Goal: Transaction & Acquisition: Purchase product/service

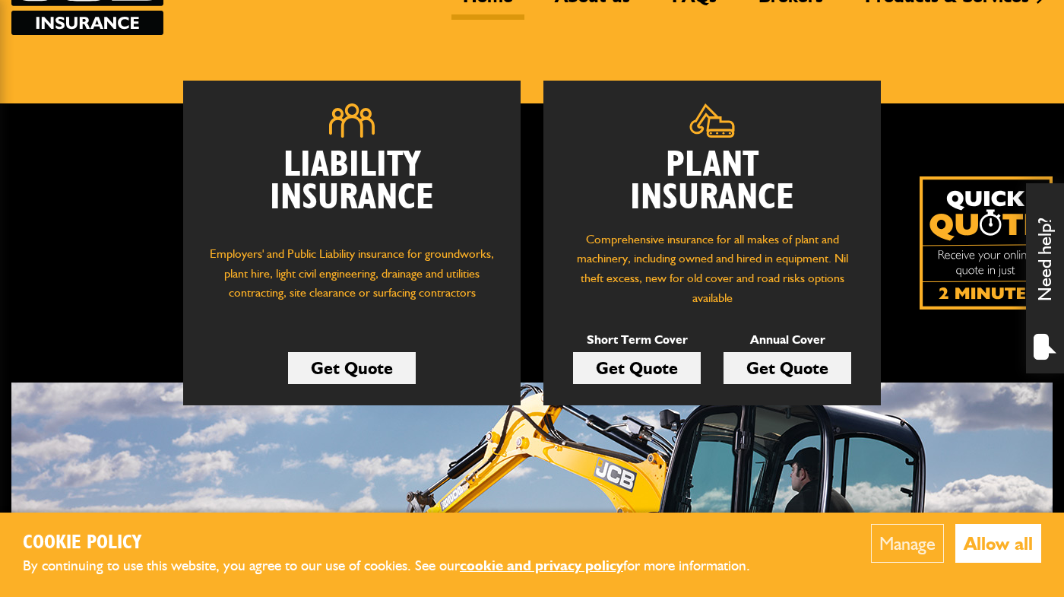
scroll to position [152, 0]
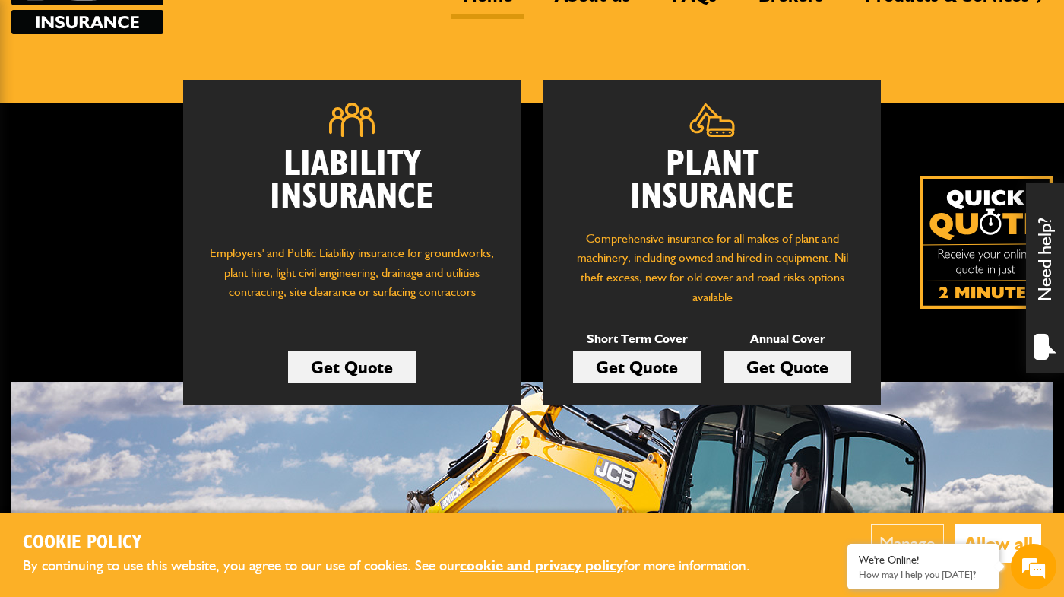
click at [656, 372] on link "Get Quote" at bounding box center [637, 367] width 128 height 32
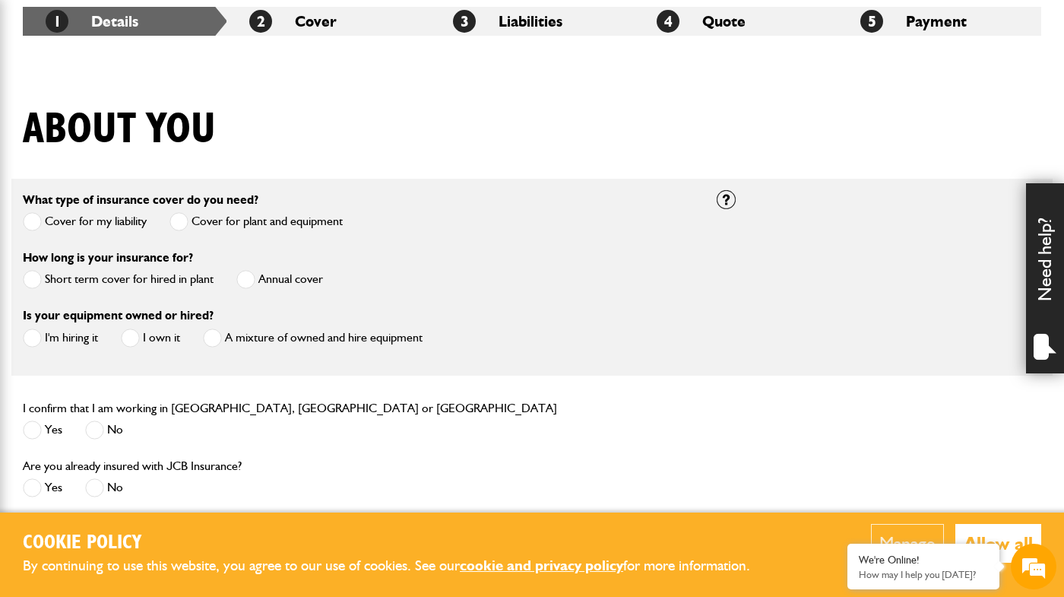
scroll to position [380, 0]
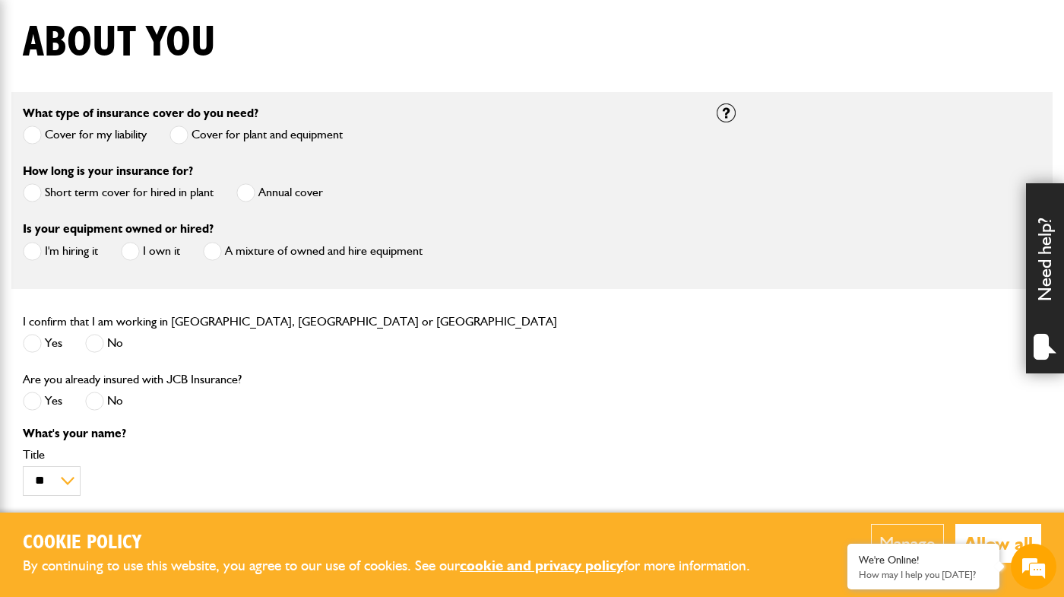
click at [839, 548] on div "Manage Allow all" at bounding box center [919, 555] width 243 height 62
click at [852, 543] on em at bounding box center [847, 544] width 15 height 15
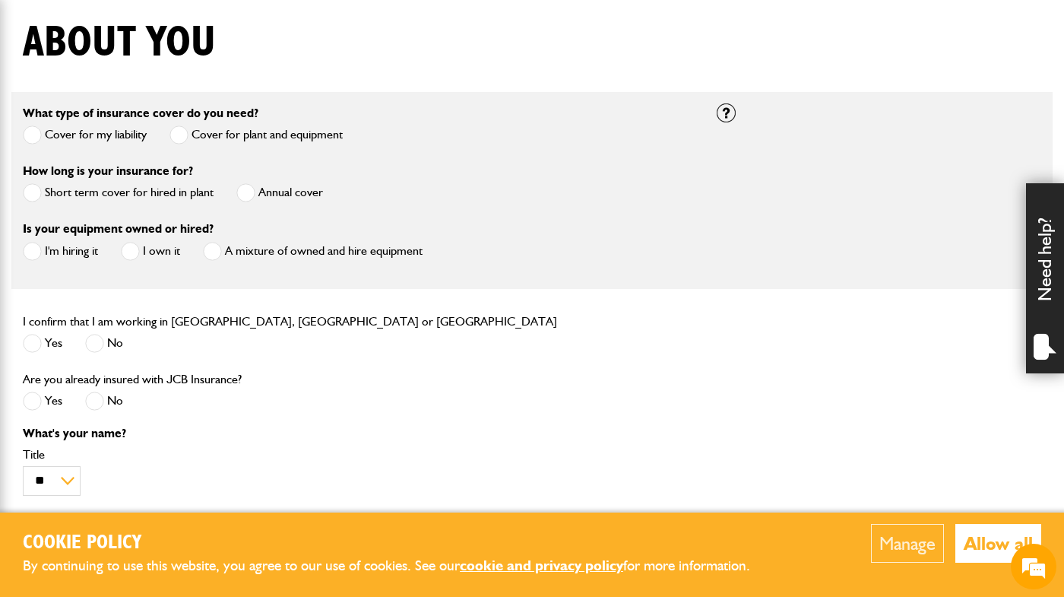
click at [908, 541] on button "Manage" at bounding box center [907, 543] width 73 height 39
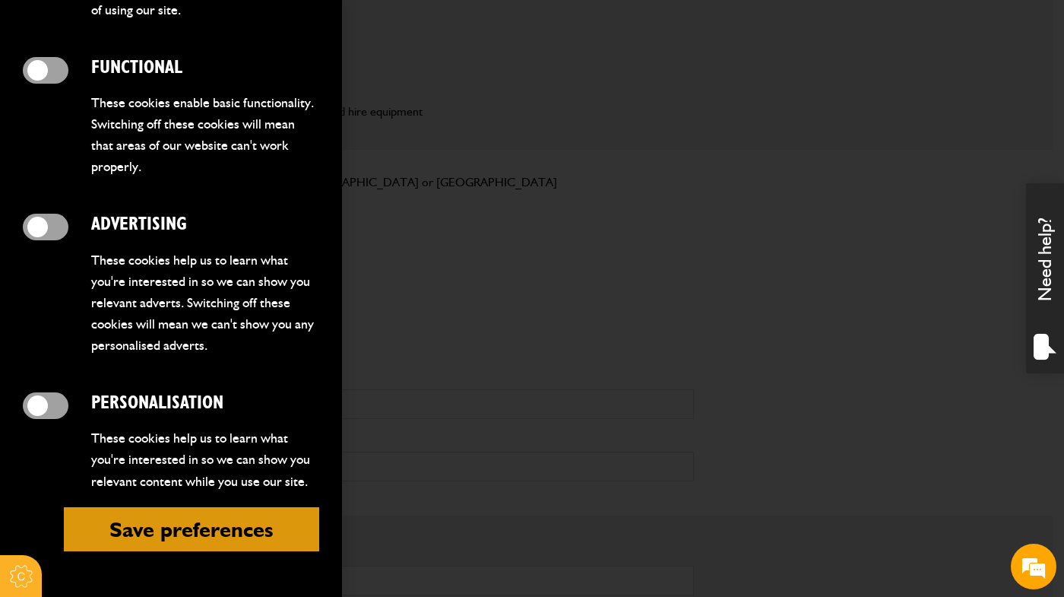
scroll to position [760, 0]
click at [228, 555] on form "Cookie Options You can control which cookies we use with the form below. Please…" at bounding box center [171, 298] width 342 height 597
click at [229, 535] on button "Save preferences" at bounding box center [191, 529] width 255 height 44
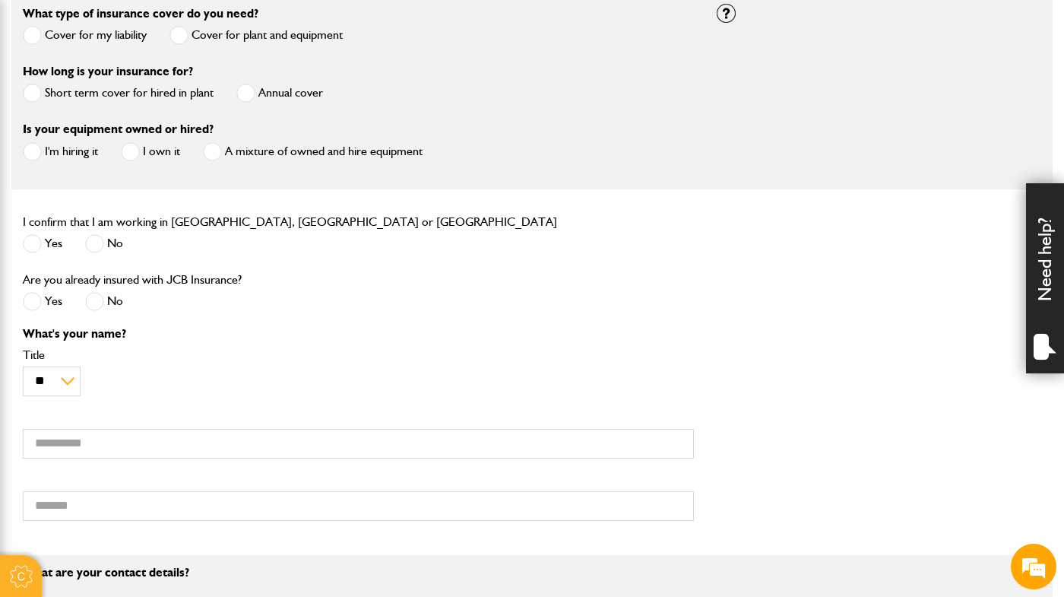
scroll to position [456, 0]
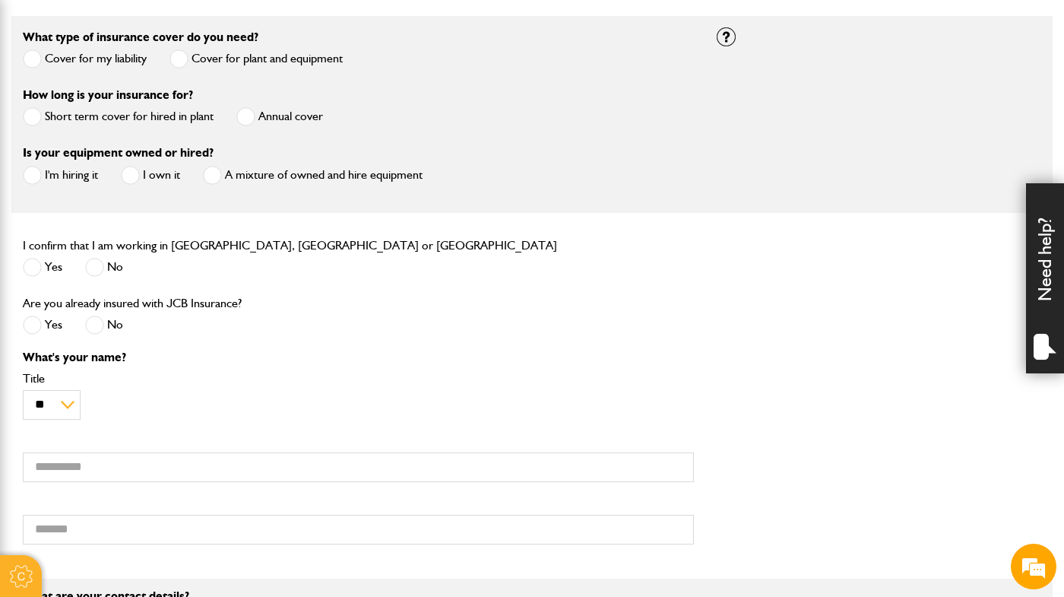
click at [30, 264] on span at bounding box center [32, 267] width 19 height 19
click at [93, 327] on span at bounding box center [94, 324] width 19 height 19
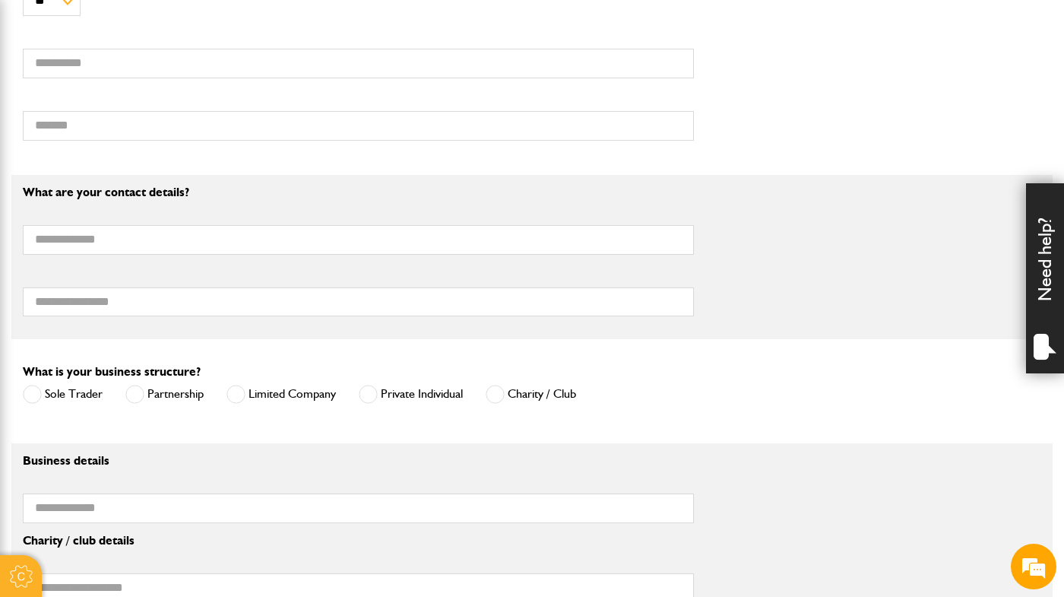
scroll to position [1216, 0]
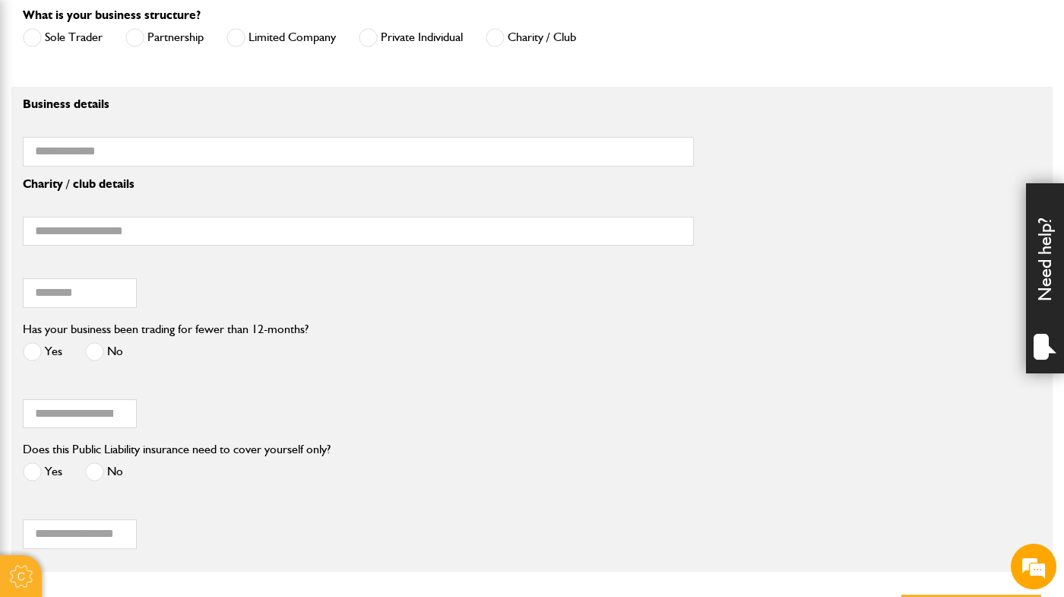
click at [370, 38] on span at bounding box center [368, 37] width 19 height 19
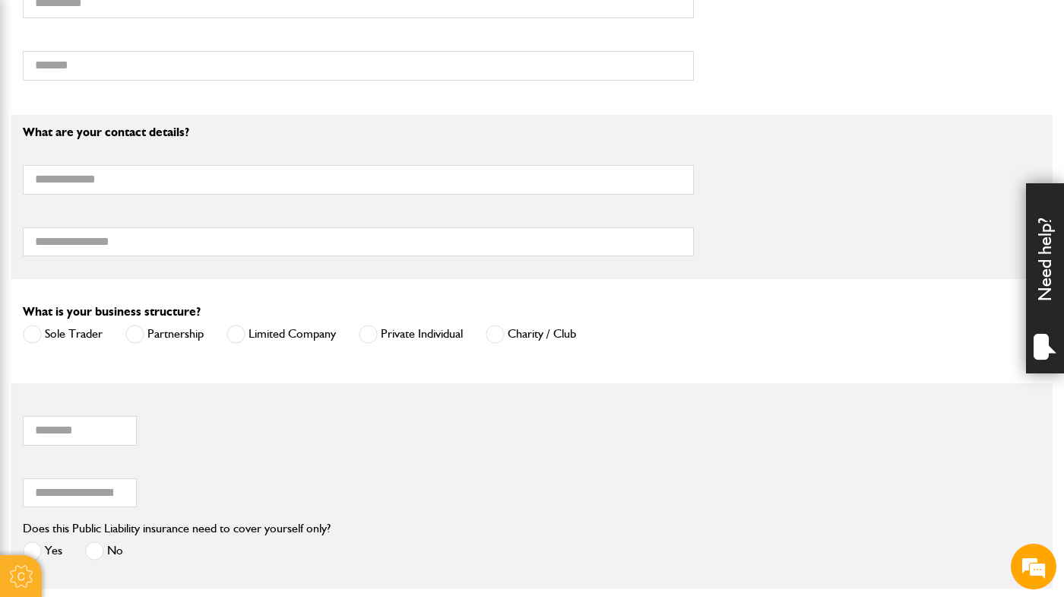
scroll to position [988, 0]
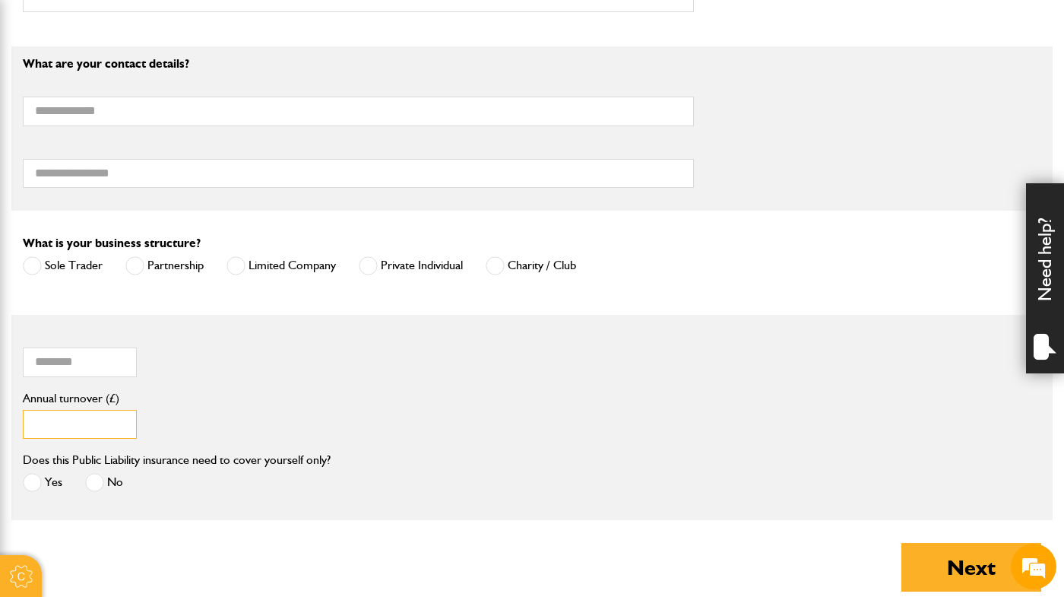
click at [73, 429] on input "Annual turnover (£)" at bounding box center [80, 425] width 114 height 30
click at [71, 426] on input "Annual turnover (£)" at bounding box center [80, 425] width 114 height 30
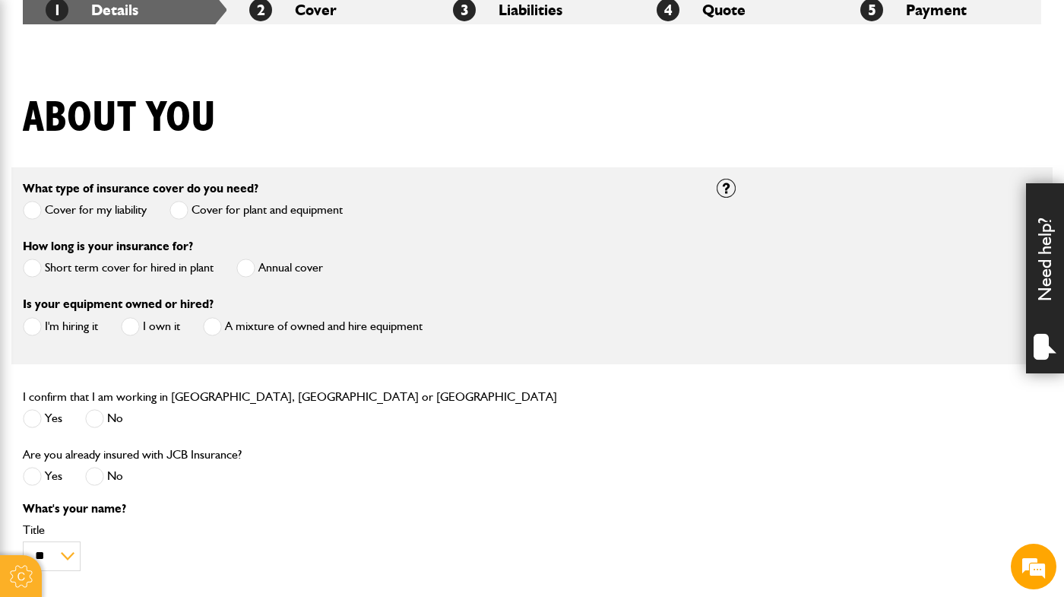
scroll to position [304, 0]
click at [109, 269] on label "Short term cover for hired in plant" at bounding box center [118, 268] width 191 height 19
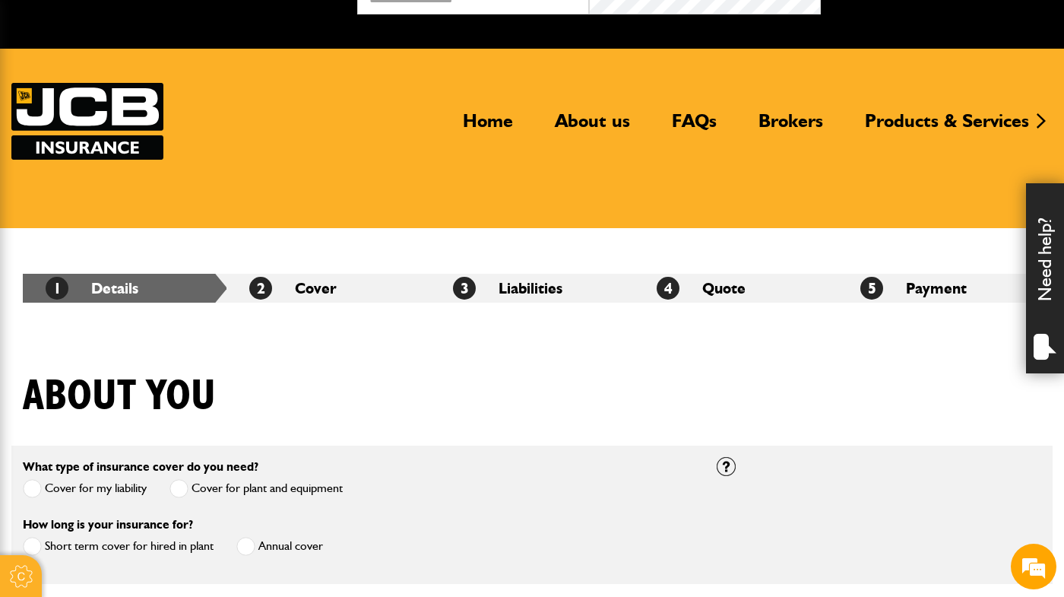
scroll to position [0, 0]
